Goal: Navigation & Orientation: Find specific page/section

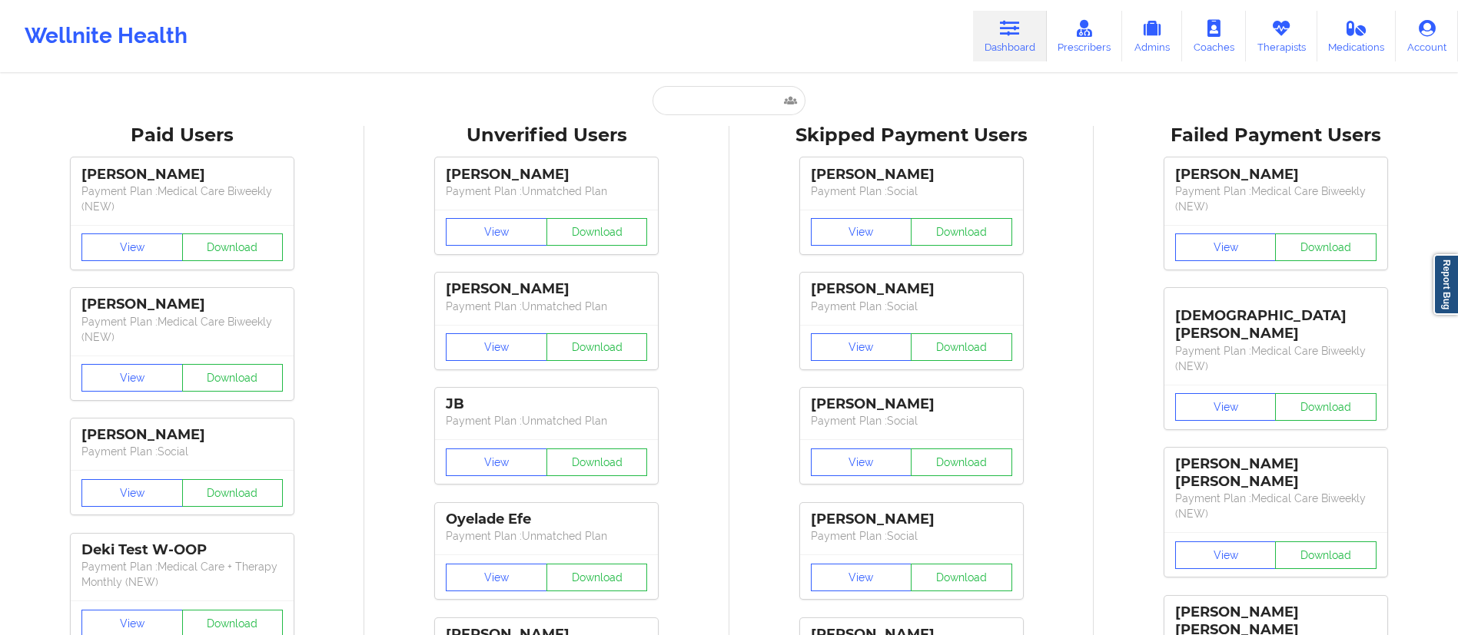
drag, startPoint x: 887, startPoint y: 37, endPoint x: 899, endPoint y: 25, distance: 16.9
click at [899, 25] on div "Wellnite Health Dashboard Prescribers Admins Coaches Therapists Medications Acc…" at bounding box center [729, 35] width 1458 height 61
click at [1273, 35] on icon at bounding box center [1281, 28] width 20 height 17
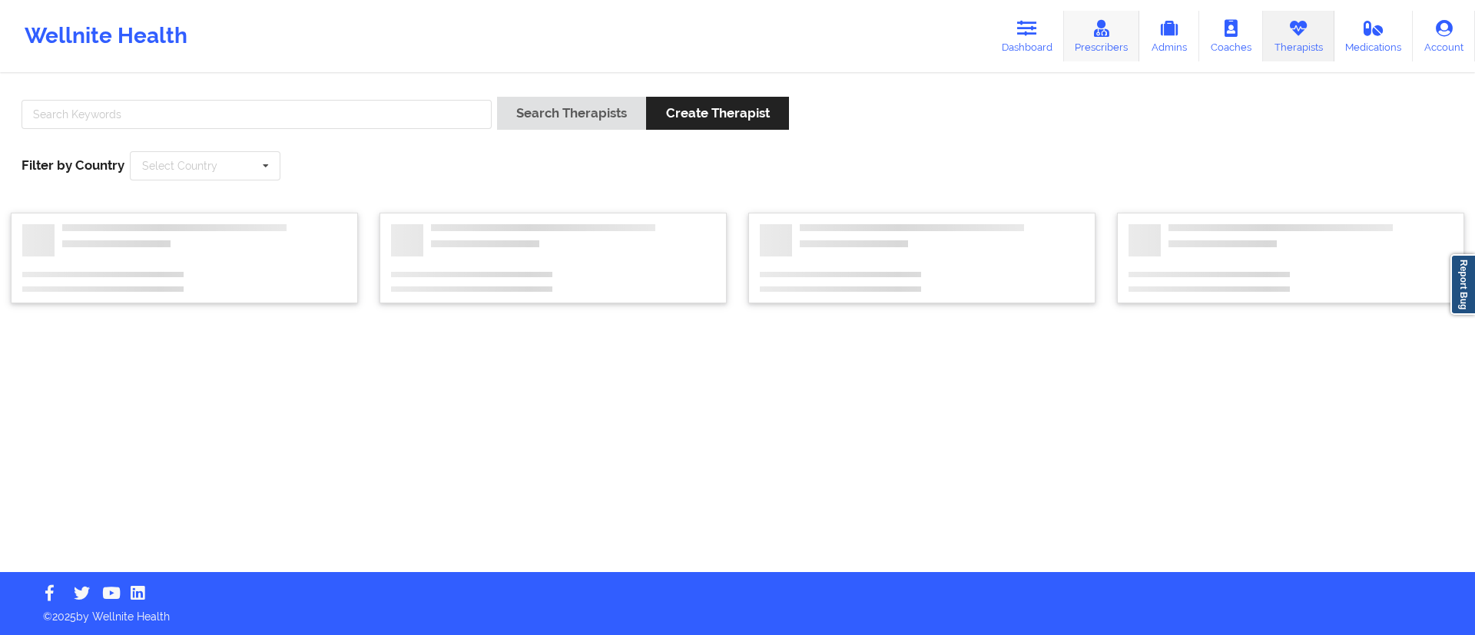
click at [1103, 35] on icon at bounding box center [1102, 28] width 20 height 17
click at [967, 35] on div "Wellnite Health Dashboard Prescribers Admins Coaches Therapists Medications Acc…" at bounding box center [737, 35] width 1475 height 61
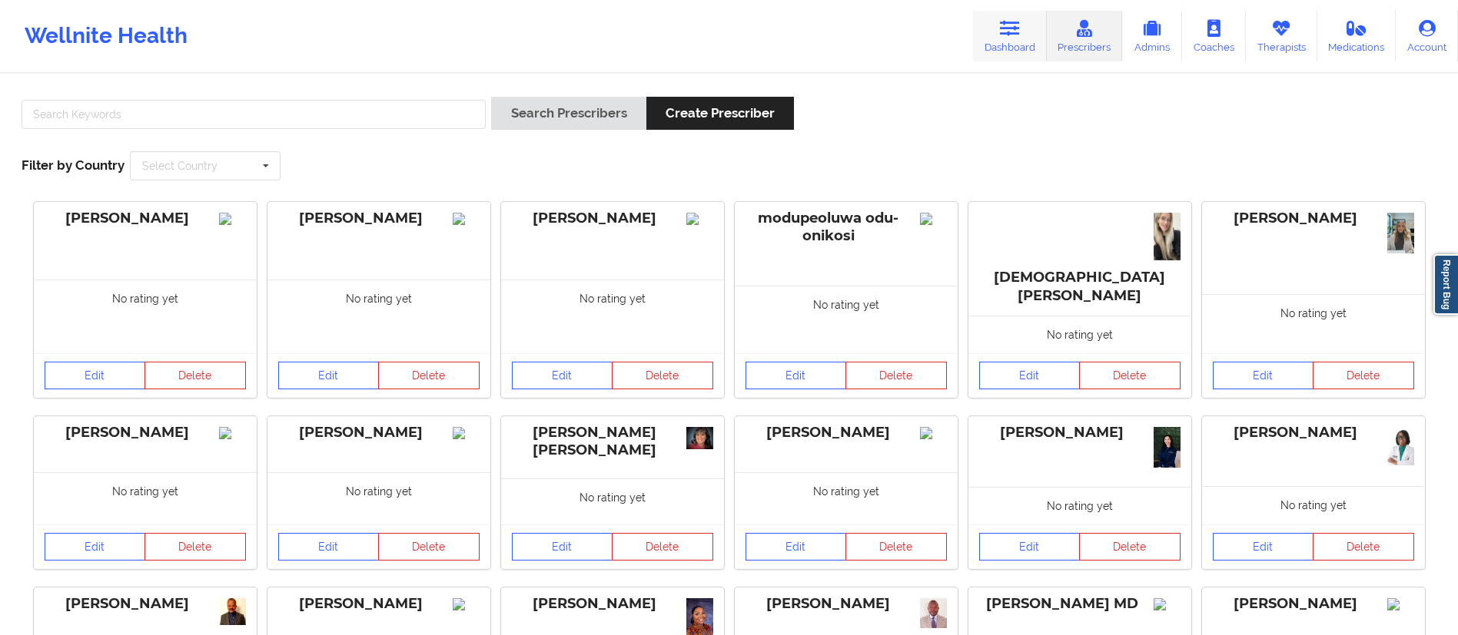
click at [1013, 32] on icon at bounding box center [1010, 28] width 20 height 17
